Goal: Entertainment & Leisure: Consume media (video, audio)

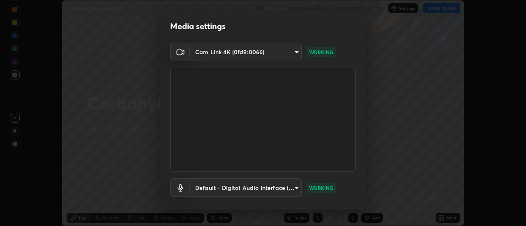
scroll to position [43, 0]
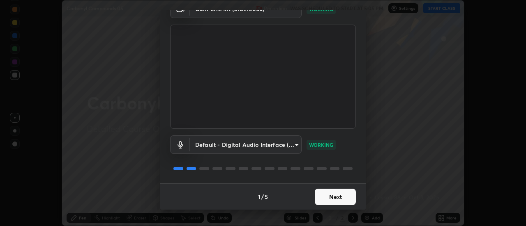
click at [336, 195] on button "Next" at bounding box center [335, 197] width 41 height 16
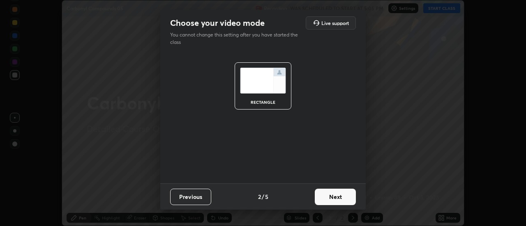
scroll to position [0, 0]
click at [335, 195] on button "Next" at bounding box center [335, 197] width 41 height 16
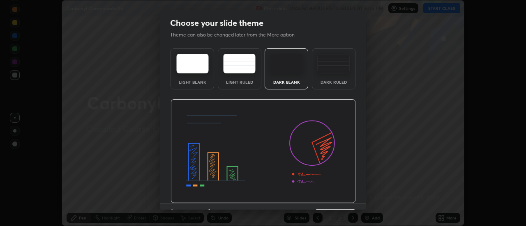
scroll to position [20, 0]
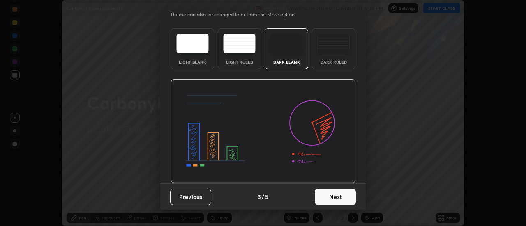
click at [329, 196] on button "Next" at bounding box center [335, 197] width 41 height 16
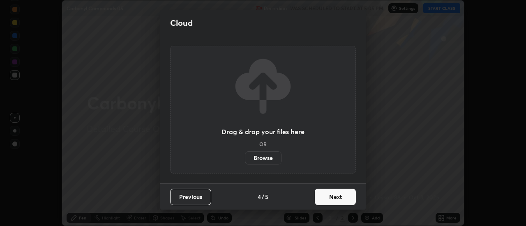
scroll to position [0, 0]
click at [328, 196] on button "Next" at bounding box center [335, 197] width 41 height 16
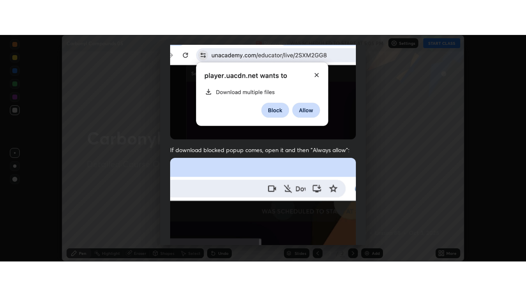
scroll to position [211, 0]
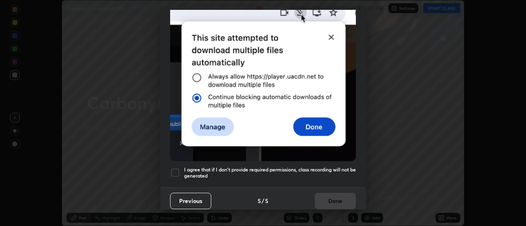
click at [176, 168] on div at bounding box center [175, 173] width 10 height 10
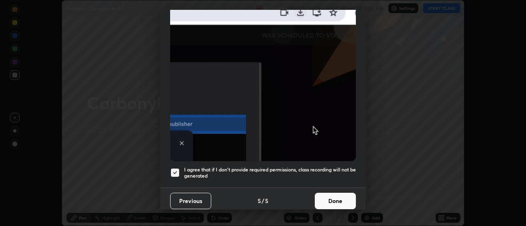
click at [331, 200] on button "Done" at bounding box center [335, 201] width 41 height 16
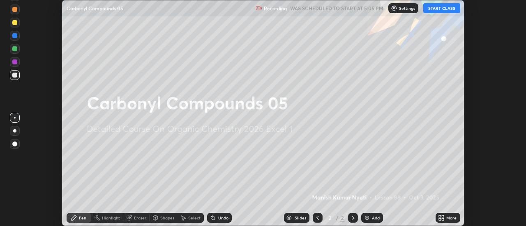
click at [441, 9] on button "START CLASS" at bounding box center [441, 8] width 37 height 10
click at [443, 219] on icon at bounding box center [443, 220] width 2 height 2
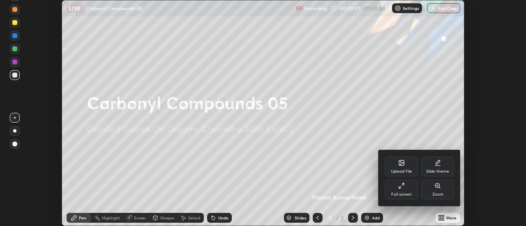
click at [403, 186] on icon at bounding box center [401, 186] width 7 height 7
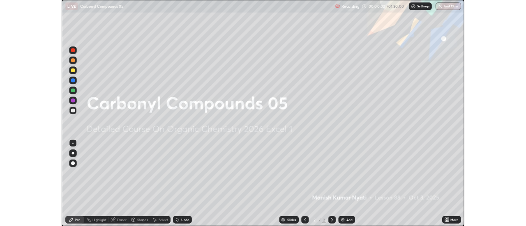
scroll to position [296, 526]
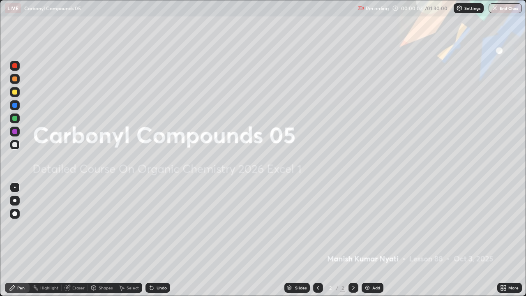
click at [364, 226] on img at bounding box center [367, 287] width 7 height 7
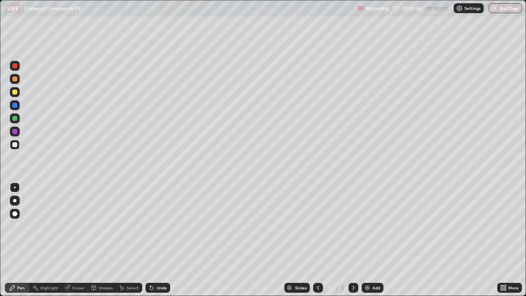
click at [161, 226] on div "Undo" at bounding box center [162, 287] width 10 height 4
click at [157, 226] on div "Undo" at bounding box center [162, 287] width 10 height 4
click at [154, 226] on div "Undo" at bounding box center [157, 288] width 25 height 10
click at [153, 226] on icon at bounding box center [151, 287] width 7 height 7
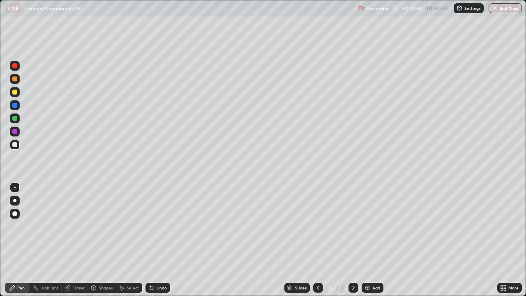
click at [150, 226] on icon at bounding box center [150, 285] width 1 height 1
click at [148, 226] on div "Undo" at bounding box center [157, 288] width 25 height 10
click at [149, 226] on div "Undo" at bounding box center [157, 288] width 25 height 10
click at [148, 226] on div "Undo" at bounding box center [157, 288] width 25 height 10
click at [158, 226] on div "Undo" at bounding box center [162, 287] width 10 height 4
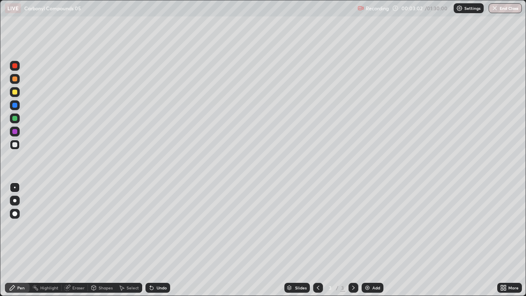
click at [159, 226] on div "Undo" at bounding box center [162, 287] width 10 height 4
click at [368, 226] on img at bounding box center [367, 287] width 7 height 7
click at [365, 226] on img at bounding box center [367, 287] width 7 height 7
click at [367, 226] on img at bounding box center [367, 287] width 7 height 7
click at [366, 226] on img at bounding box center [367, 287] width 7 height 7
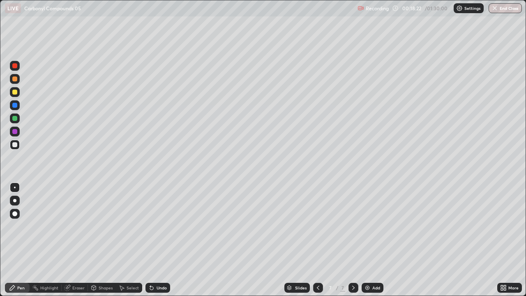
click at [165, 226] on div "Undo" at bounding box center [162, 287] width 10 height 4
click at [163, 226] on div "Undo" at bounding box center [162, 287] width 10 height 4
click at [368, 226] on img at bounding box center [367, 287] width 7 height 7
click at [372, 226] on div "Add" at bounding box center [376, 287] width 8 height 4
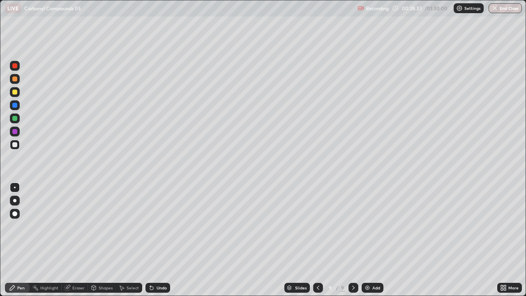
click at [81, 226] on div "Eraser" at bounding box center [78, 287] width 12 height 4
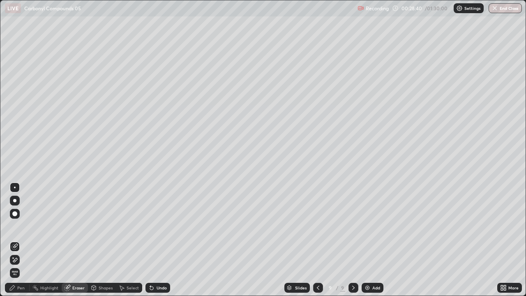
click at [23, 226] on div "Pen" at bounding box center [20, 287] width 7 height 4
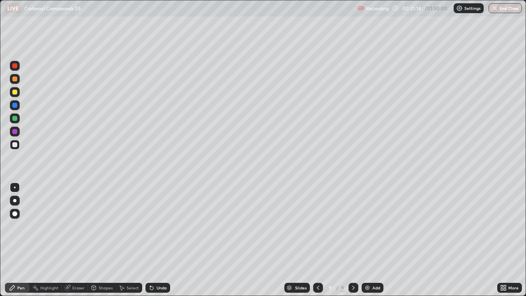
click at [368, 226] on div "Add" at bounding box center [372, 288] width 22 height 10
click at [369, 226] on img at bounding box center [367, 287] width 7 height 7
click at [366, 226] on img at bounding box center [367, 287] width 7 height 7
click at [166, 226] on div "Undo" at bounding box center [157, 288] width 25 height 10
click at [78, 226] on div "Eraser" at bounding box center [75, 288] width 26 height 10
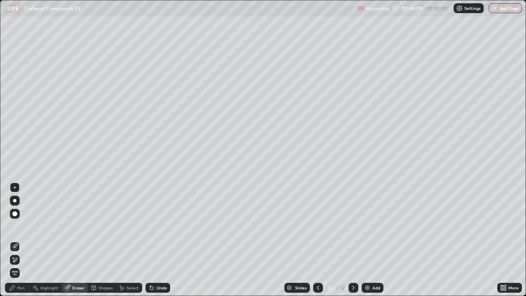
click at [23, 226] on div "Pen" at bounding box center [20, 287] width 7 height 4
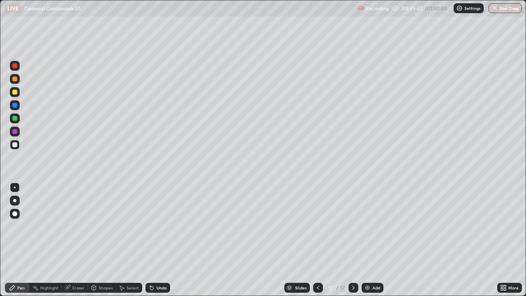
click at [371, 226] on div "Add" at bounding box center [372, 288] width 22 height 10
click at [164, 226] on div "Undo" at bounding box center [162, 287] width 10 height 4
click at [166, 226] on div "Undo" at bounding box center [157, 288] width 25 height 10
click at [163, 226] on div "Undo" at bounding box center [162, 287] width 10 height 4
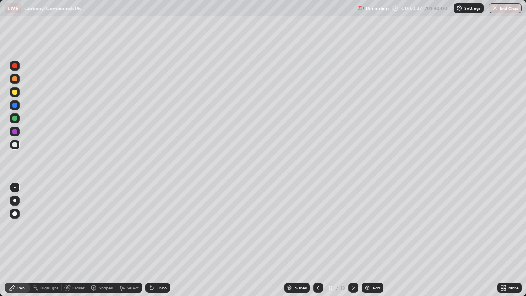
click at [163, 226] on div "Undo" at bounding box center [162, 287] width 10 height 4
click at [164, 226] on div "Undo" at bounding box center [157, 288] width 25 height 10
click at [165, 226] on div "Undo" at bounding box center [157, 288] width 25 height 10
click at [14, 67] on div at bounding box center [14, 65] width 5 height 5
click at [14, 93] on div at bounding box center [14, 92] width 5 height 5
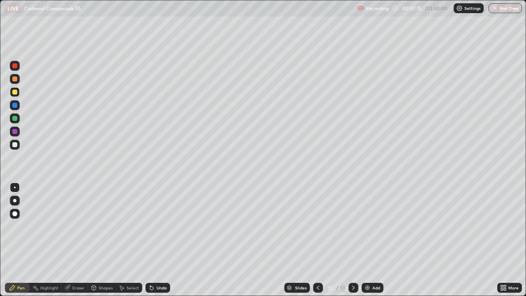
click at [371, 226] on div "Add" at bounding box center [372, 288] width 22 height 10
click at [153, 226] on icon at bounding box center [151, 287] width 7 height 7
click at [317, 226] on icon at bounding box center [318, 287] width 7 height 7
click at [356, 226] on div at bounding box center [353, 288] width 10 height 10
click at [369, 226] on img at bounding box center [367, 287] width 7 height 7
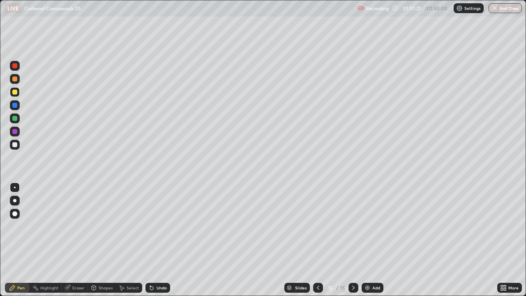
click at [159, 226] on div "Undo" at bounding box center [162, 287] width 10 height 4
click at [161, 226] on div "Undo" at bounding box center [162, 287] width 10 height 4
click at [20, 226] on div "Pen" at bounding box center [20, 287] width 7 height 4
click at [17, 226] on div "Pen" at bounding box center [20, 287] width 7 height 4
click at [152, 226] on icon at bounding box center [151, 287] width 3 height 3
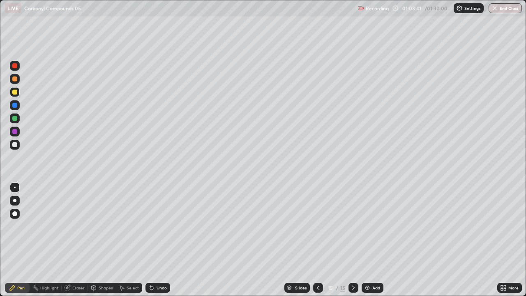
click at [154, 226] on div "Undo" at bounding box center [157, 288] width 25 height 10
click at [370, 226] on div "Add" at bounding box center [372, 288] width 22 height 10
click at [163, 226] on div "Undo" at bounding box center [162, 287] width 10 height 4
click at [368, 226] on img at bounding box center [367, 287] width 7 height 7
click at [79, 226] on div "Eraser" at bounding box center [78, 287] width 12 height 4
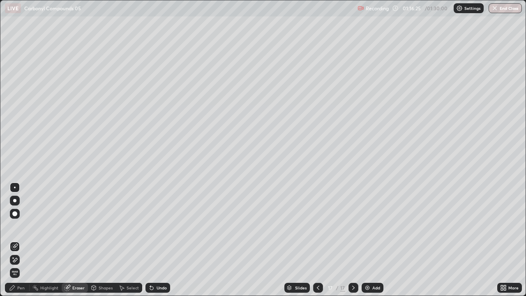
click at [23, 226] on div "Pen" at bounding box center [20, 287] width 7 height 4
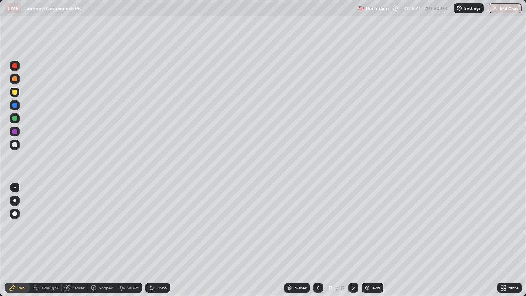
click at [150, 226] on icon at bounding box center [150, 285] width 1 height 1
click at [145, 226] on div "Undo" at bounding box center [157, 288] width 25 height 10
click at [161, 226] on div "Undo" at bounding box center [162, 287] width 10 height 4
click at [368, 226] on img at bounding box center [367, 287] width 7 height 7
click at [316, 226] on icon at bounding box center [318, 287] width 7 height 7
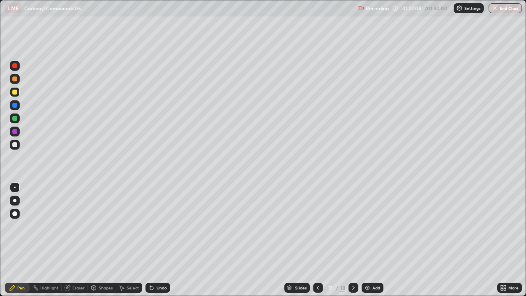
click at [375, 226] on div "Add" at bounding box center [376, 287] width 8 height 4
click at [163, 226] on div "Undo" at bounding box center [162, 287] width 10 height 4
click at [154, 226] on div "Undo" at bounding box center [157, 288] width 25 height 10
click at [151, 226] on icon at bounding box center [151, 287] width 3 height 3
click at [152, 226] on icon at bounding box center [151, 287] width 3 height 3
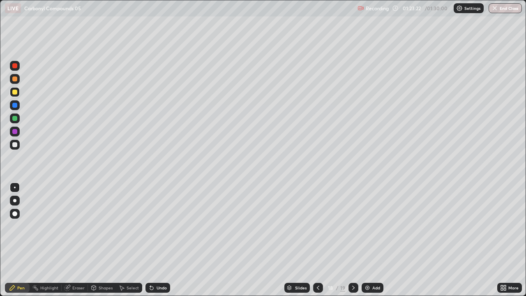
click at [75, 226] on div "Eraser" at bounding box center [78, 287] width 12 height 4
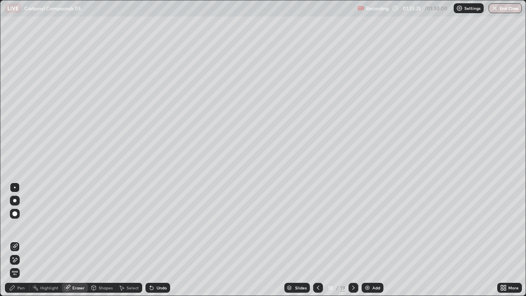
click at [21, 226] on div "Pen" at bounding box center [20, 287] width 7 height 4
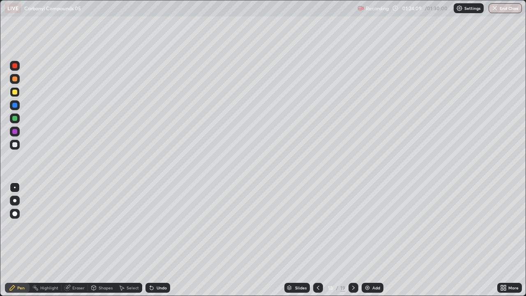
click at [79, 226] on div "Eraser" at bounding box center [78, 287] width 12 height 4
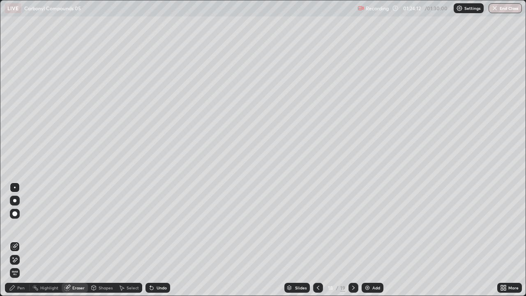
click at [22, 226] on div "Pen" at bounding box center [20, 287] width 7 height 4
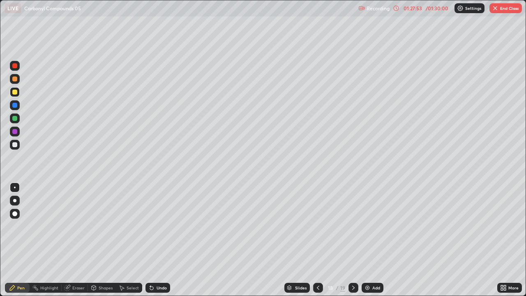
click at [371, 226] on div "Add" at bounding box center [372, 288] width 22 height 10
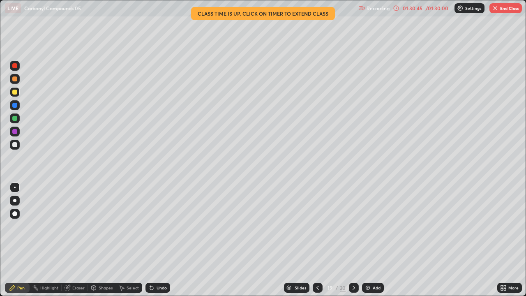
click at [365, 226] on img at bounding box center [367, 287] width 7 height 7
click at [370, 226] on div "Add" at bounding box center [372, 288] width 22 height 10
click at [494, 10] on img "button" at bounding box center [495, 8] width 7 height 7
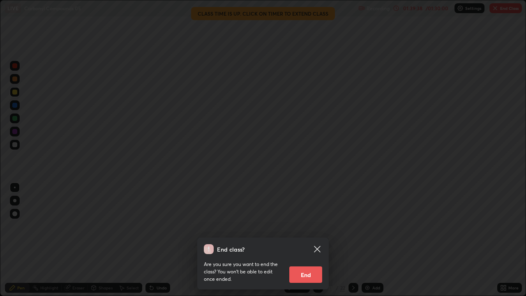
click at [297, 226] on button "End" at bounding box center [305, 274] width 33 height 16
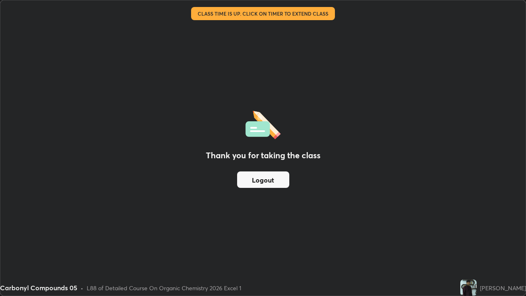
click at [270, 180] on button "Logout" at bounding box center [263, 179] width 52 height 16
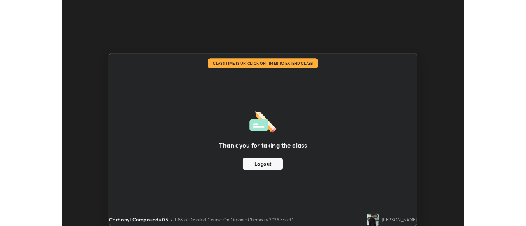
scroll to position [40850, 40550]
